Goal: Information Seeking & Learning: Learn about a topic

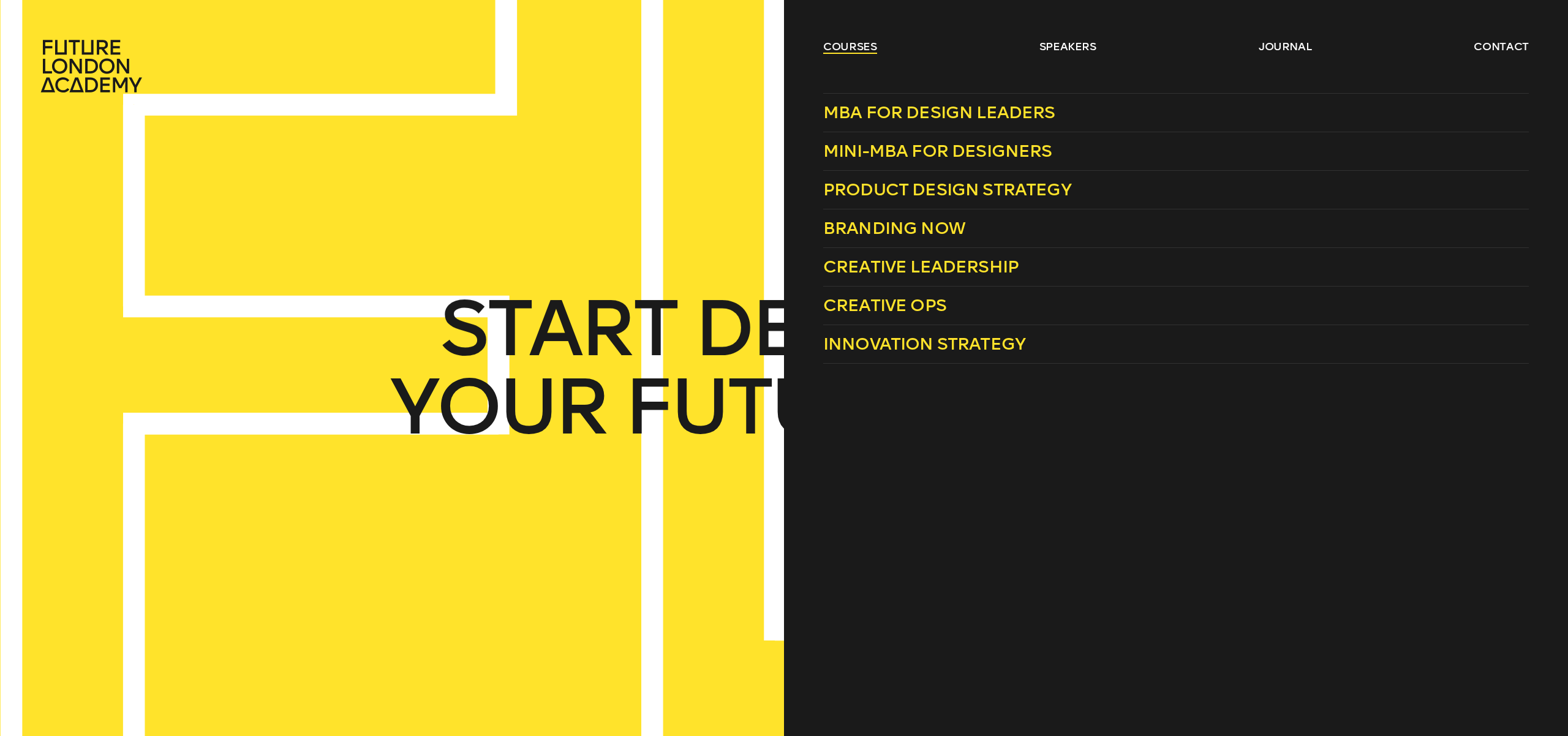
click at [848, 45] on link "courses" at bounding box center [850, 47] width 54 height 15
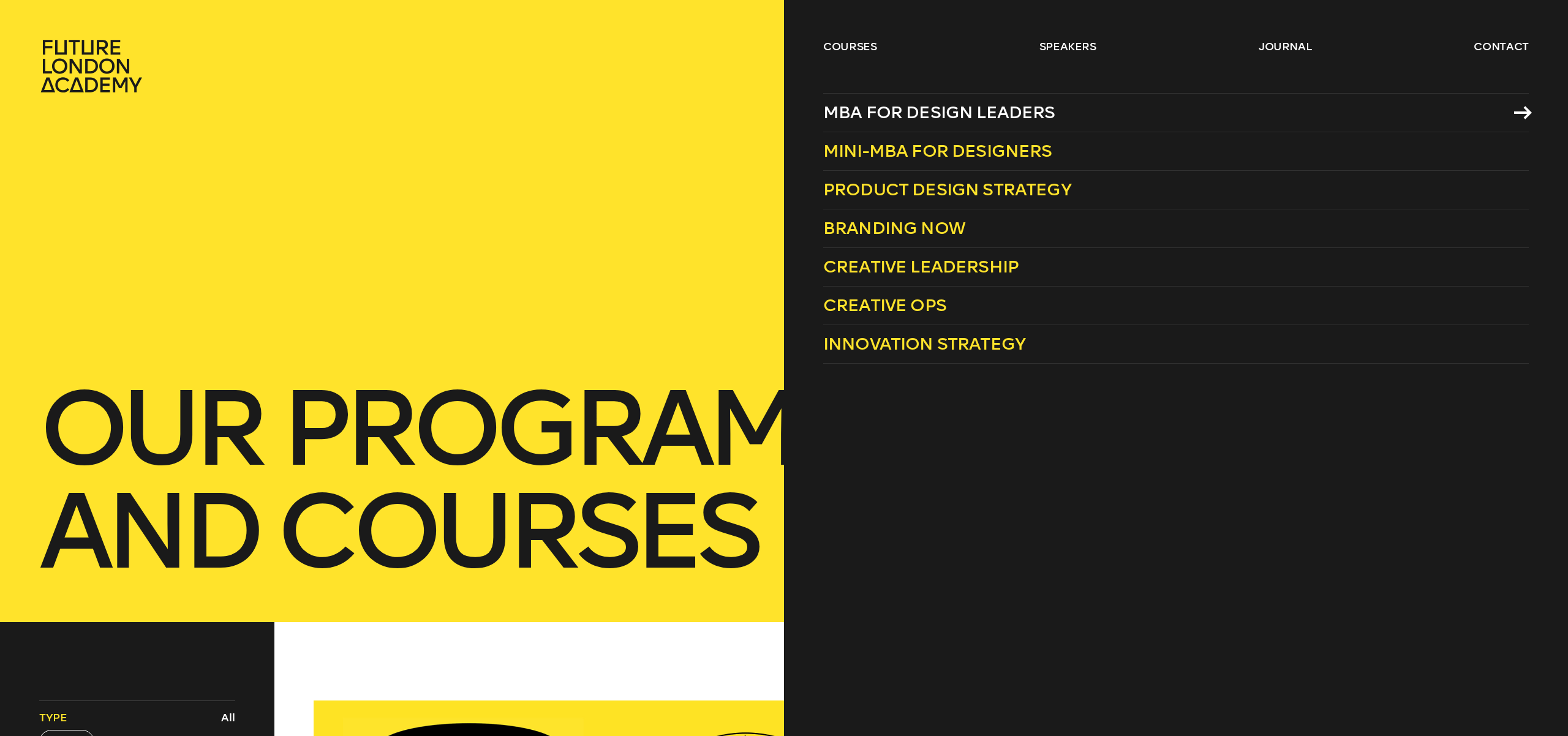
click at [1067, 109] on link "MBA for Design Leaders" at bounding box center [1176, 113] width 706 height 39
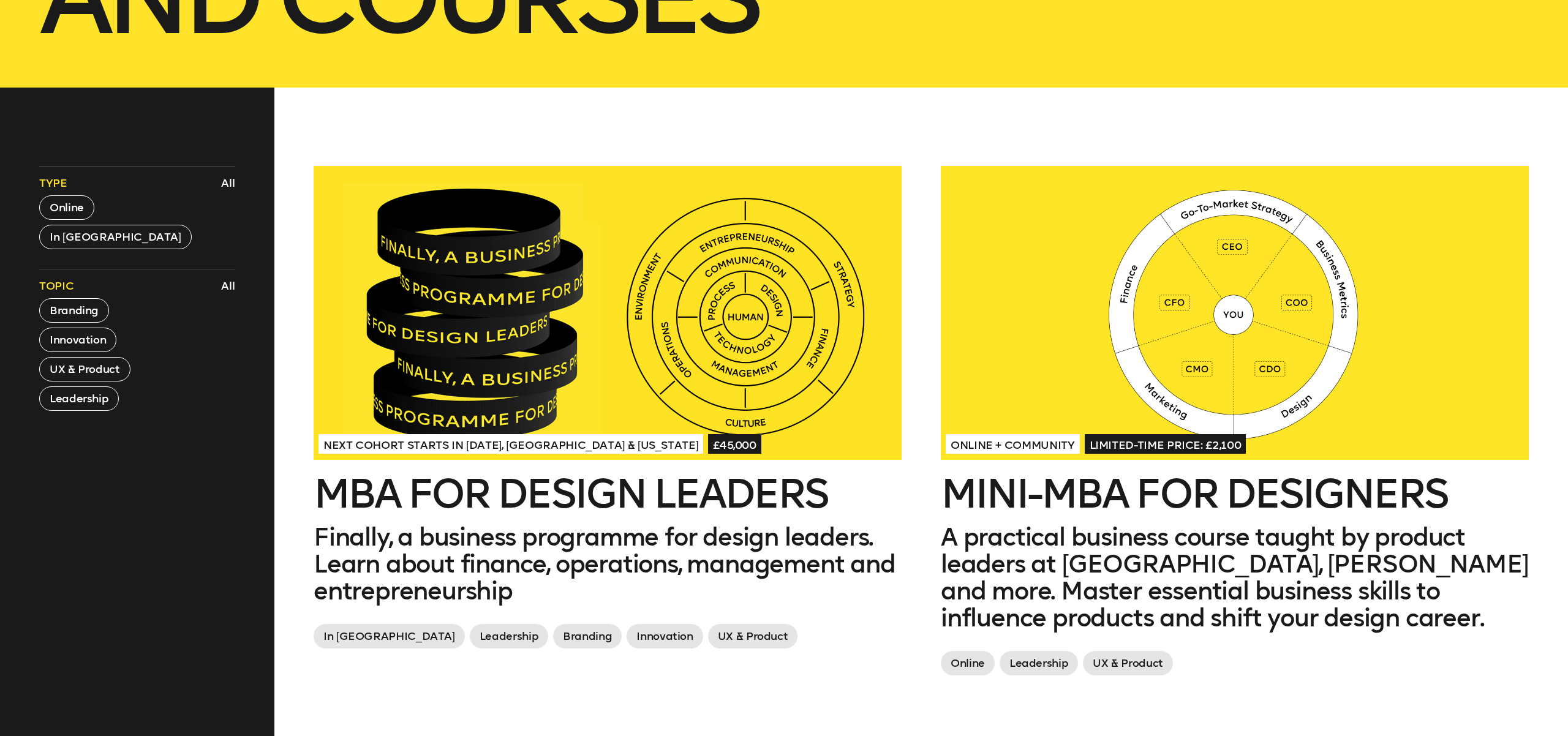
scroll to position [632, 0]
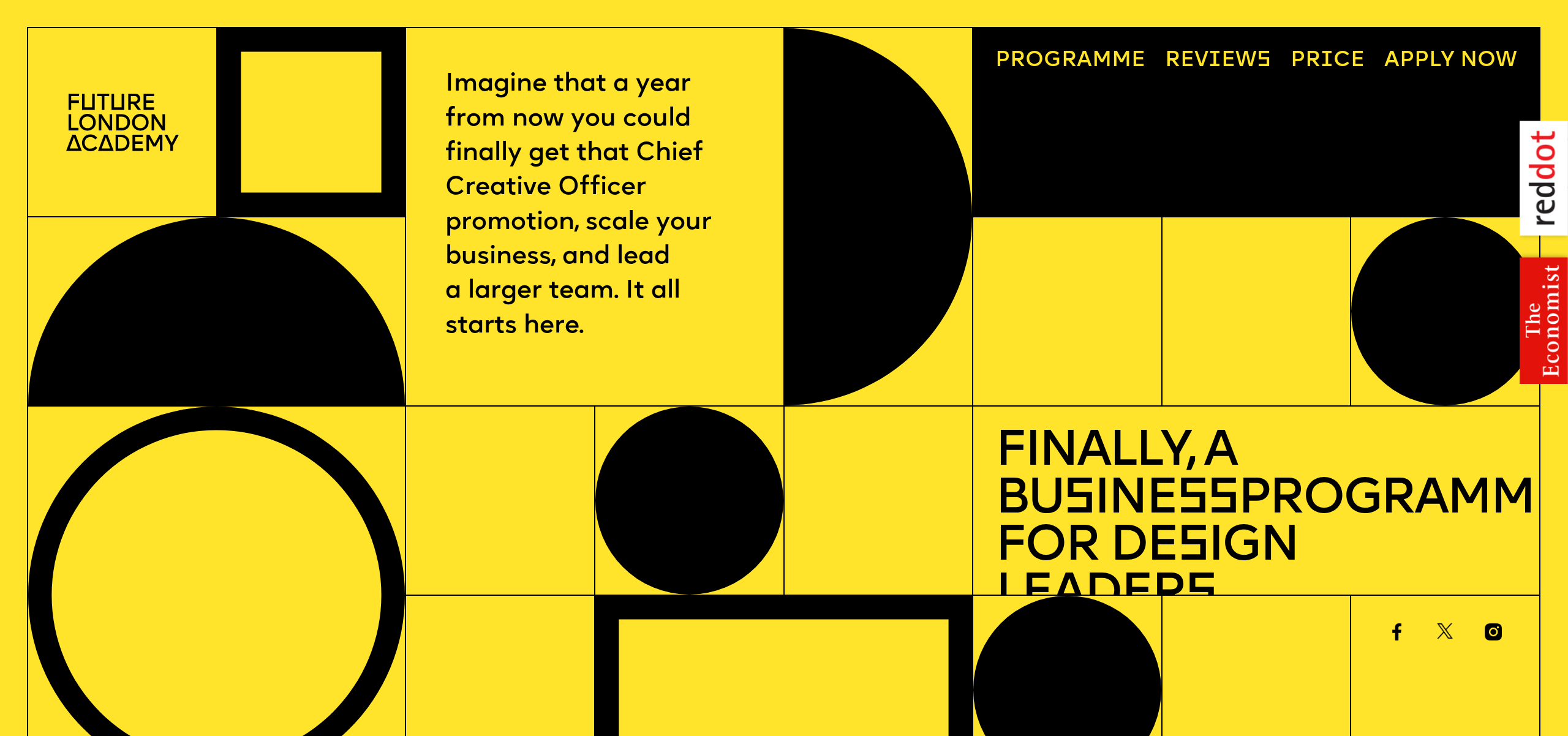
click at [117, 110] on img at bounding box center [122, 122] width 113 height 57
